Goal: Task Accomplishment & Management: Manage account settings

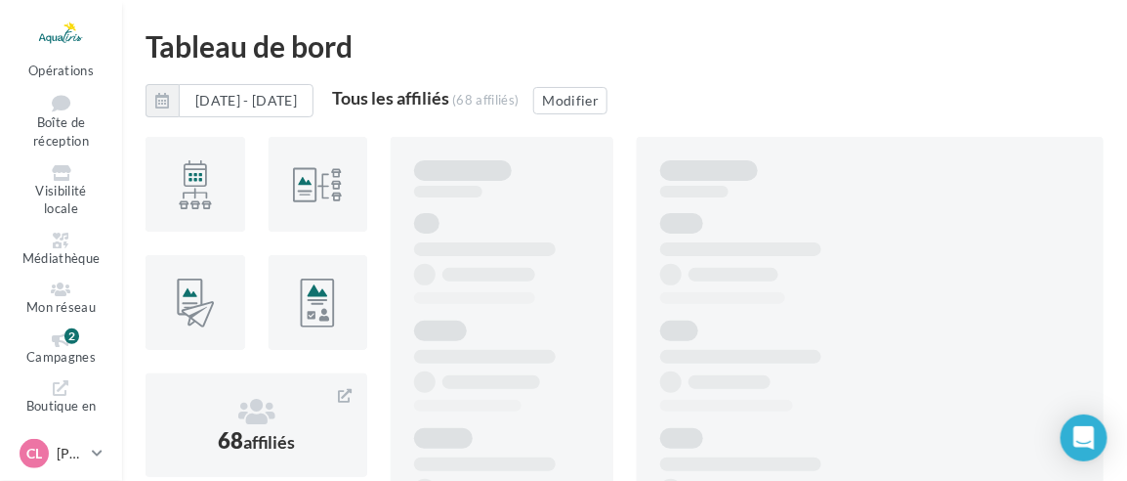
scroll to position [163, 0]
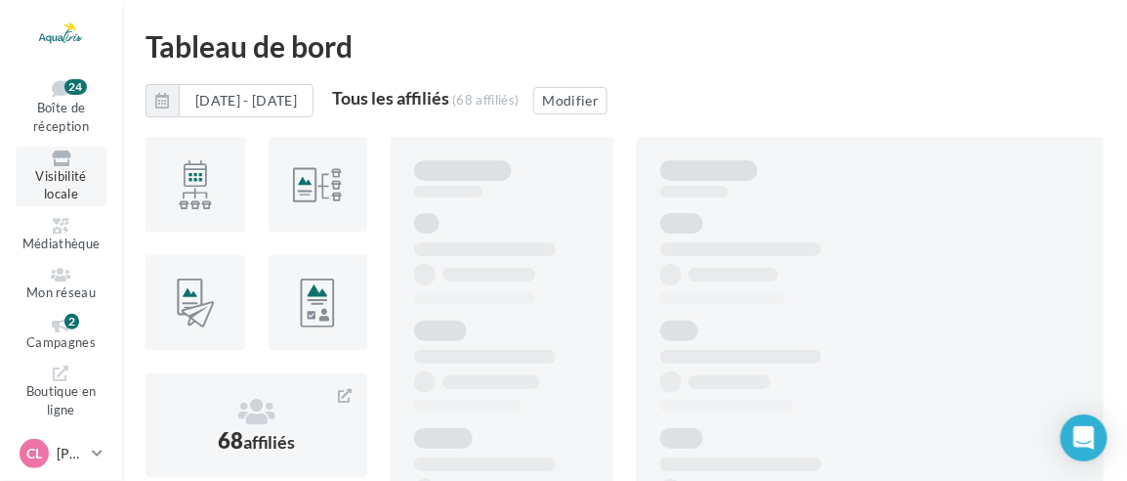
click at [70, 191] on span "Visibilité locale" at bounding box center [60, 185] width 51 height 34
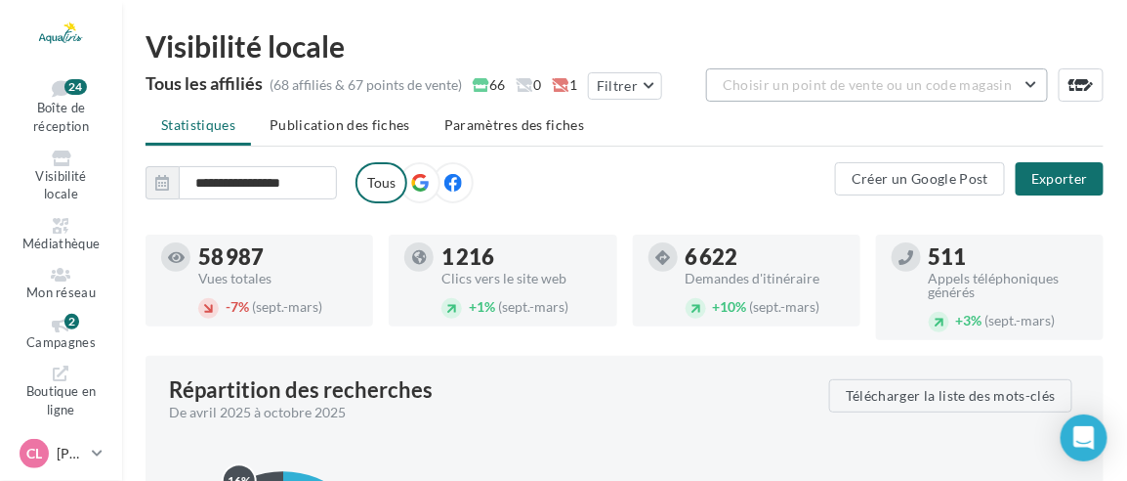
click at [908, 83] on span "Choisir un point de vente ou un code magasin" at bounding box center [867, 84] width 289 height 17
click at [903, 76] on span "Choisir un point de vente ou un code magasin" at bounding box center [867, 84] width 289 height 17
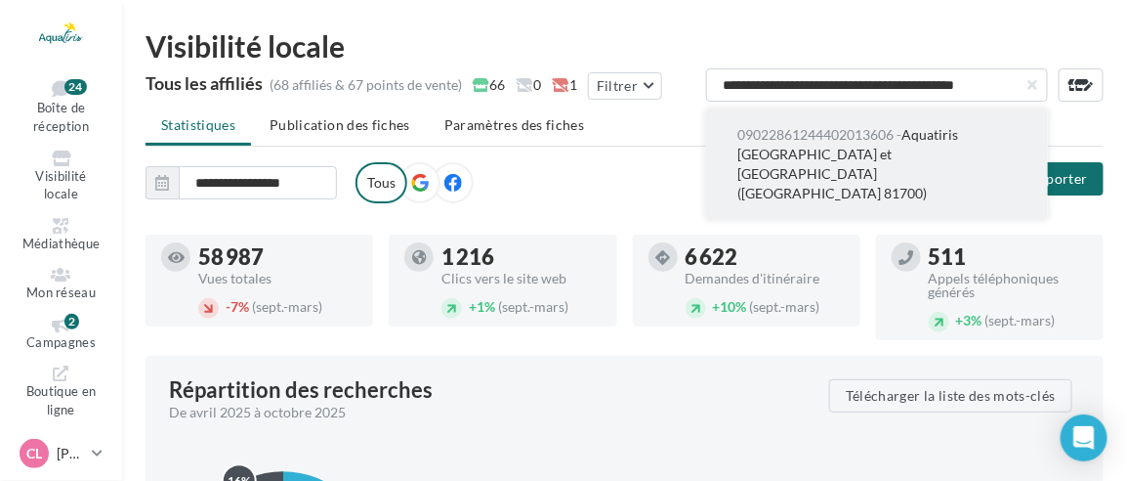
type input "**********"
click at [943, 146] on span "09022861244402013606 - Aquatiris Tarn-et-Garonne Ouest et Haute-Garonne (Saint-…" at bounding box center [848, 163] width 221 height 75
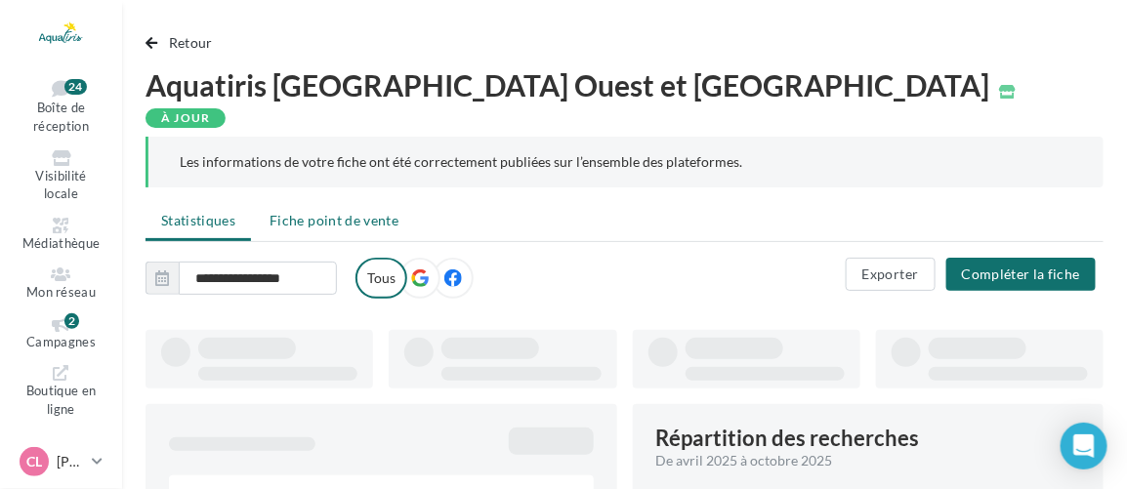
click at [356, 203] on li "Fiche point de vente" at bounding box center [334, 220] width 160 height 35
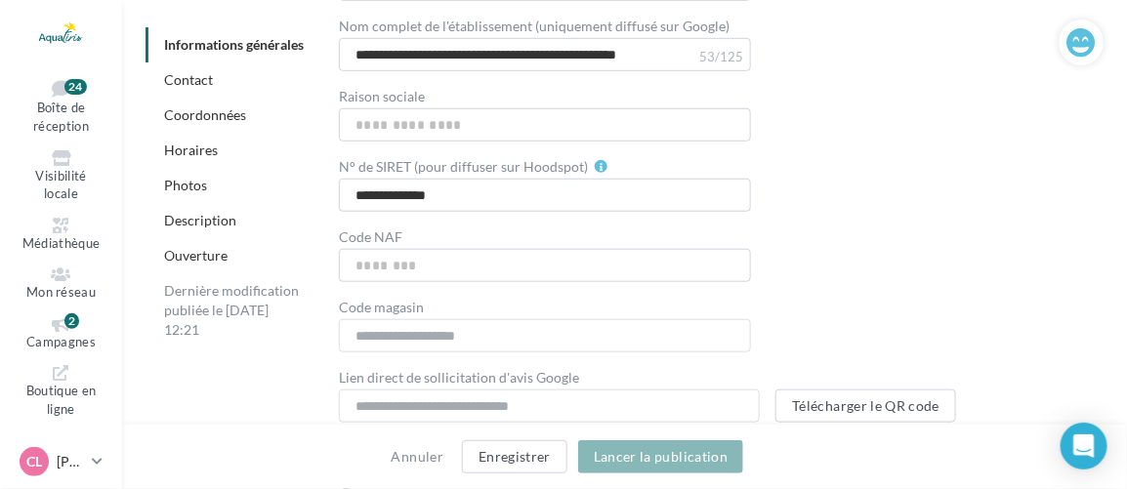
scroll to position [355, 0]
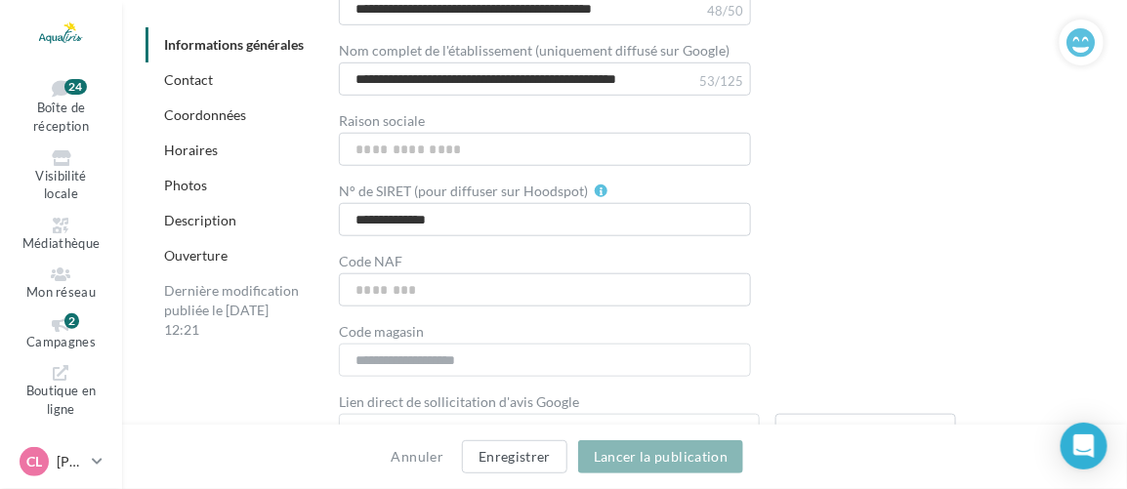
click at [46, 308] on ul "Notifications 61 Tableau de bord Opérations Boîte de réception 24 Médiathèque" at bounding box center [61, 245] width 120 height 362
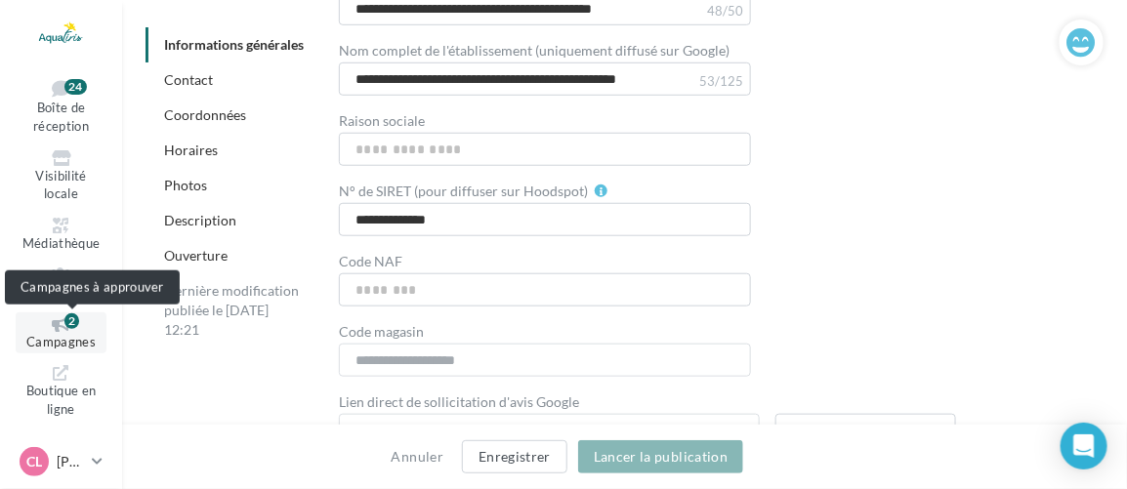
click at [74, 323] on div "2" at bounding box center [71, 322] width 15 height 16
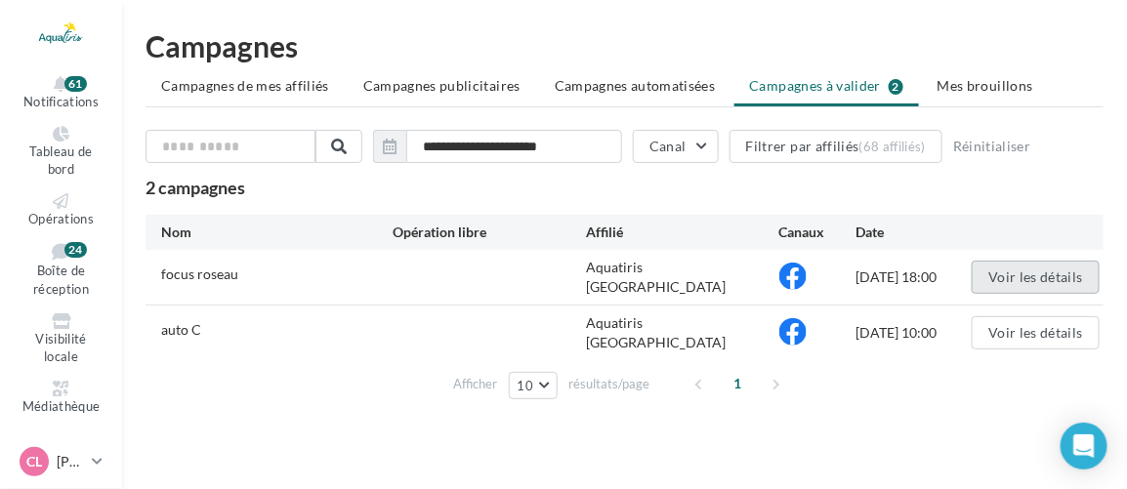
click at [1029, 274] on button "Voir les détails" at bounding box center [1036, 277] width 128 height 33
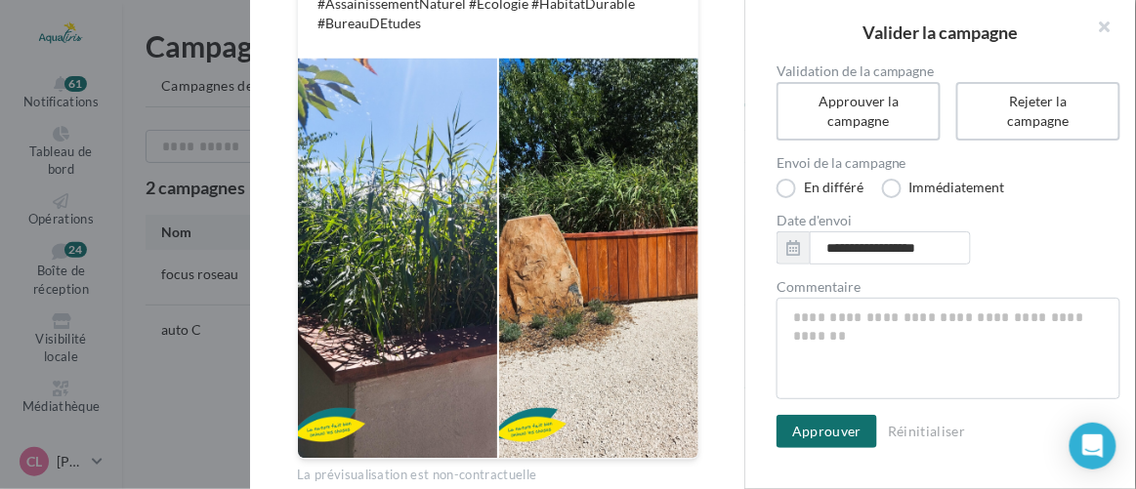
scroll to position [751, 0]
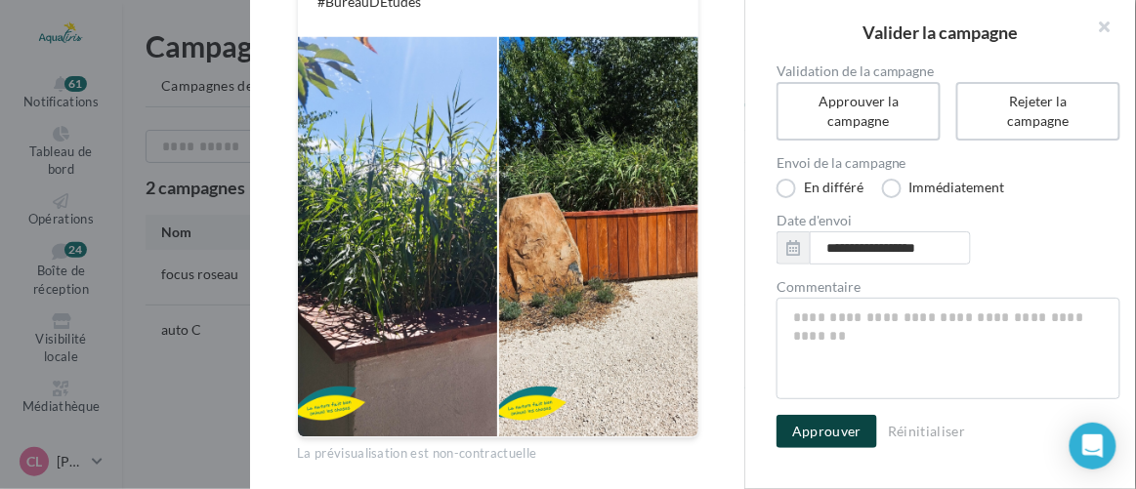
click at [848, 435] on button "Approuver" at bounding box center [827, 431] width 101 height 33
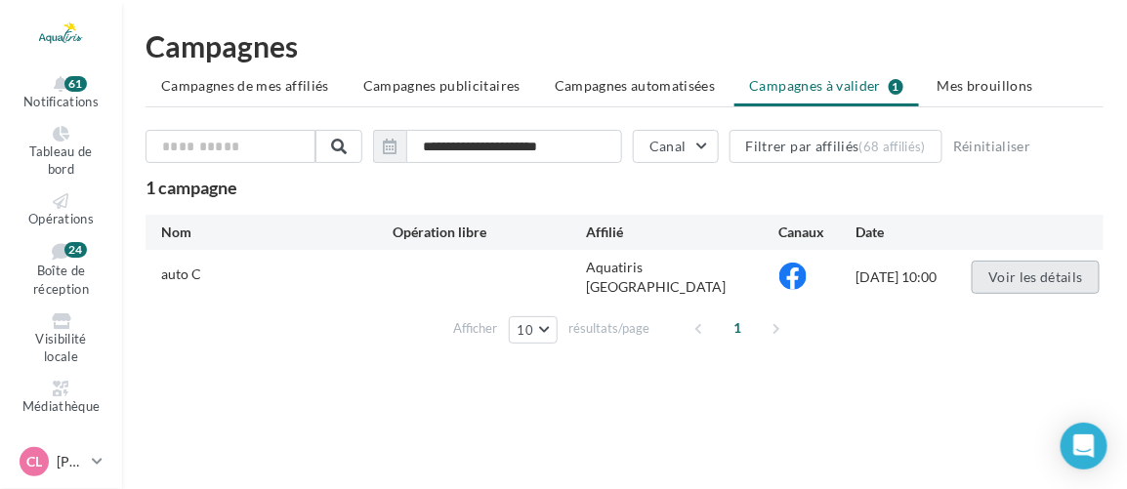
click at [995, 276] on button "Voir les détails" at bounding box center [1036, 277] width 128 height 33
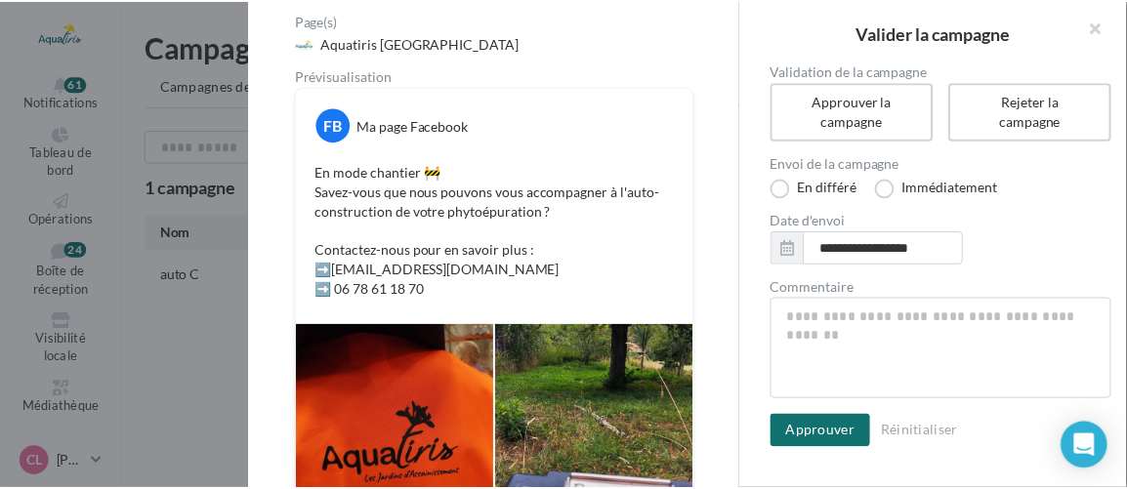
scroll to position [180, 0]
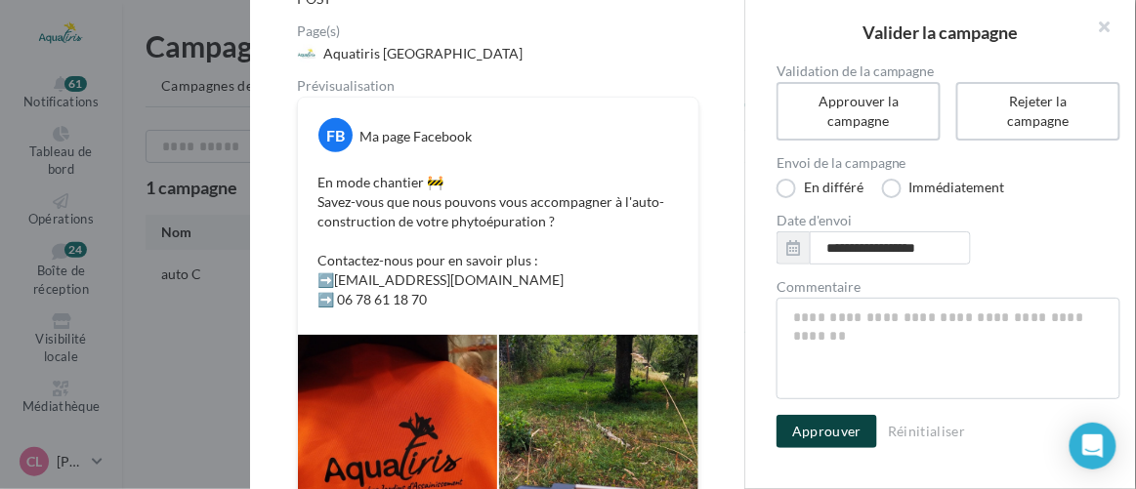
drag, startPoint x: 838, startPoint y: 438, endPoint x: 772, endPoint y: 405, distance: 73.8
click at [838, 439] on button "Approuver" at bounding box center [827, 431] width 101 height 33
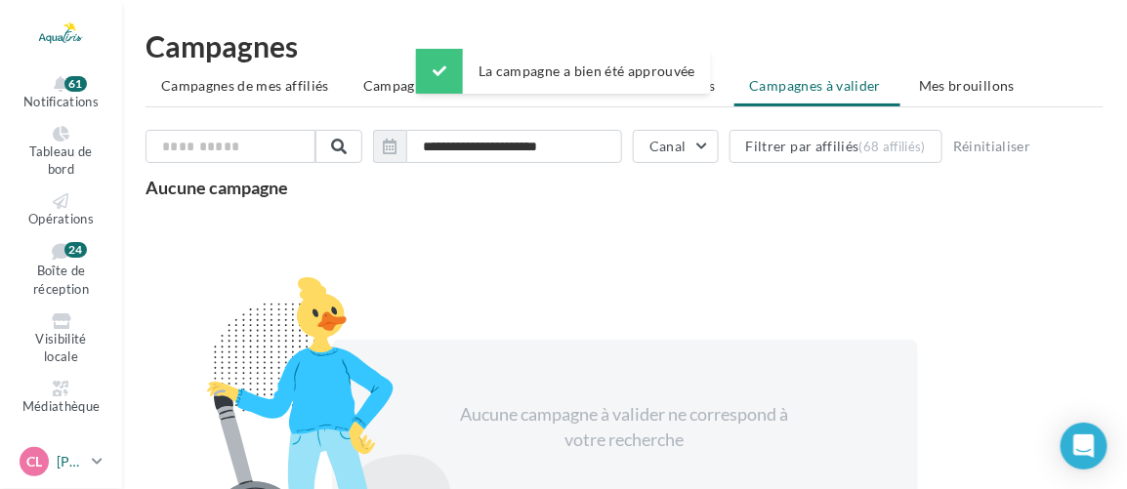
click at [102, 467] on icon at bounding box center [97, 461] width 11 height 17
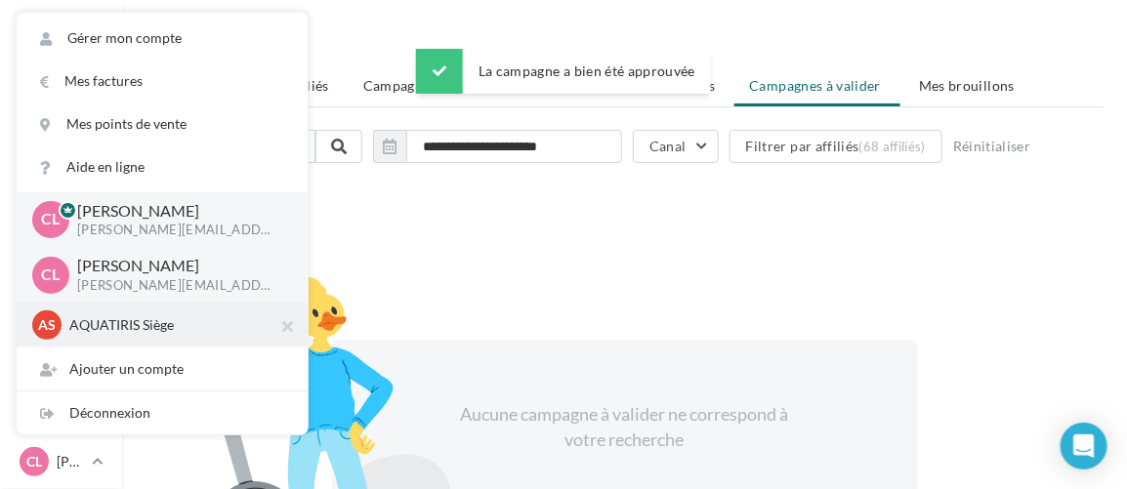
click at [151, 339] on div "AS AQUATIRIS Siège Steeve_Tessier" at bounding box center [162, 325] width 260 height 29
